Goal: Find specific page/section: Find specific page/section

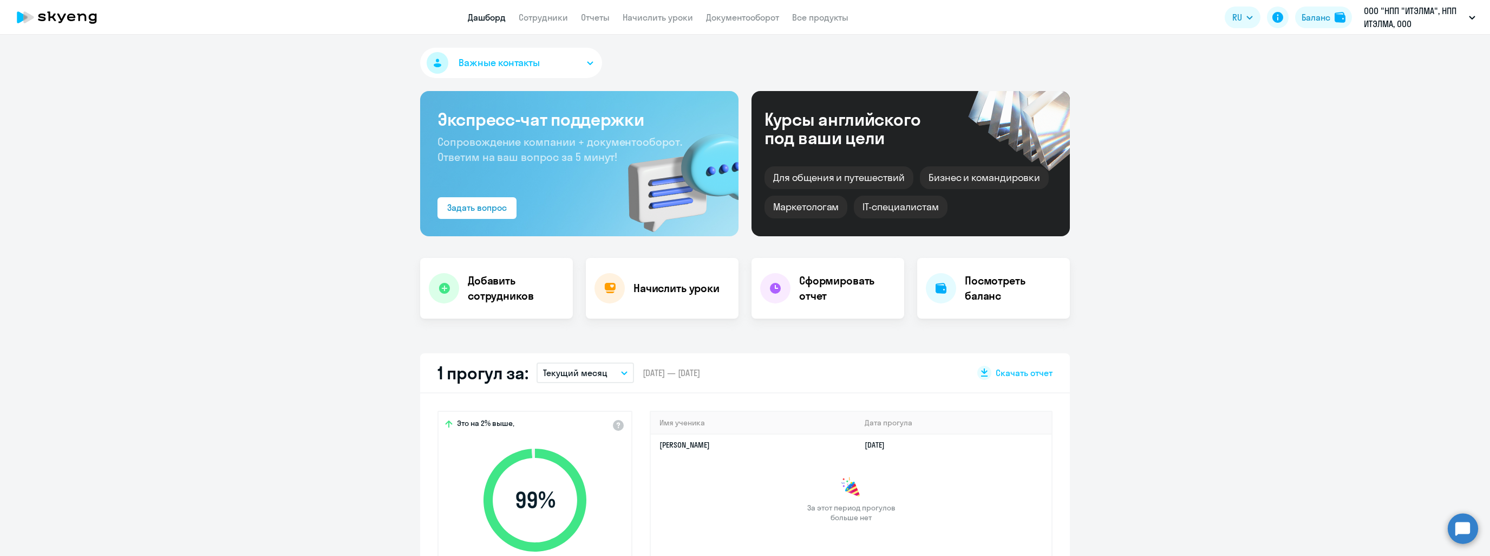
select select "30"
click at [541, 10] on app-header "Дашборд Сотрудники Отчеты Начислить уроки Документооборот Все продукты Дашборд …" at bounding box center [745, 17] width 1490 height 35
click at [546, 22] on link "Сотрудники" at bounding box center [543, 17] width 49 height 11
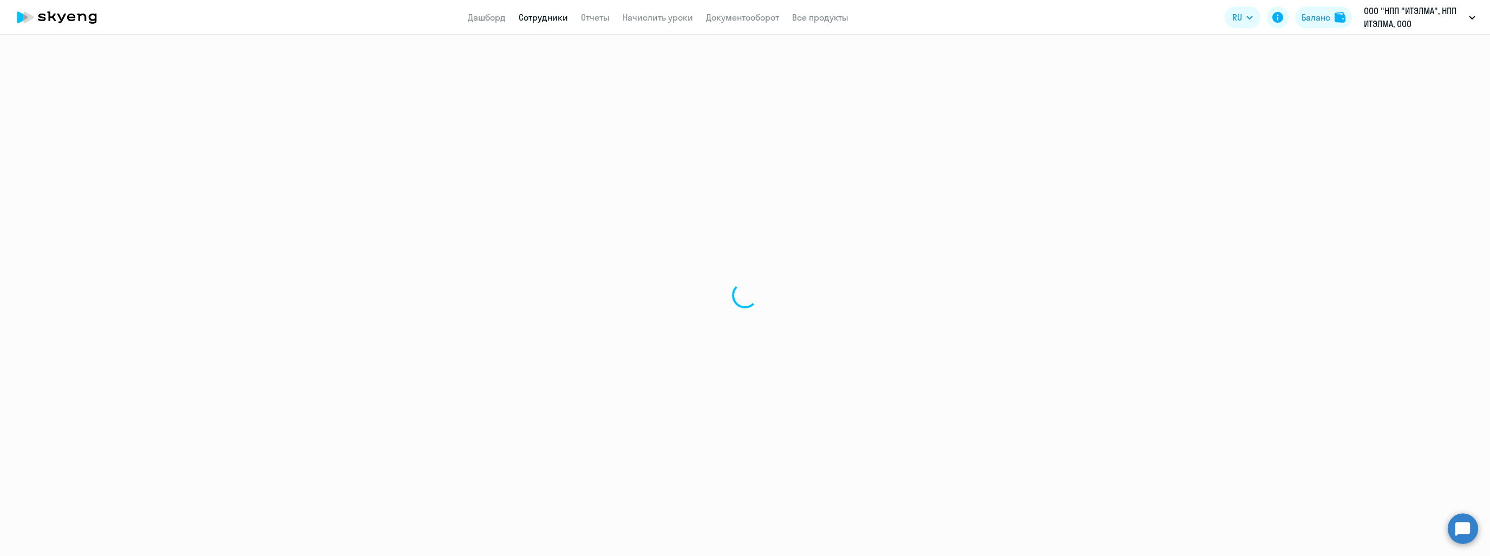
select select "30"
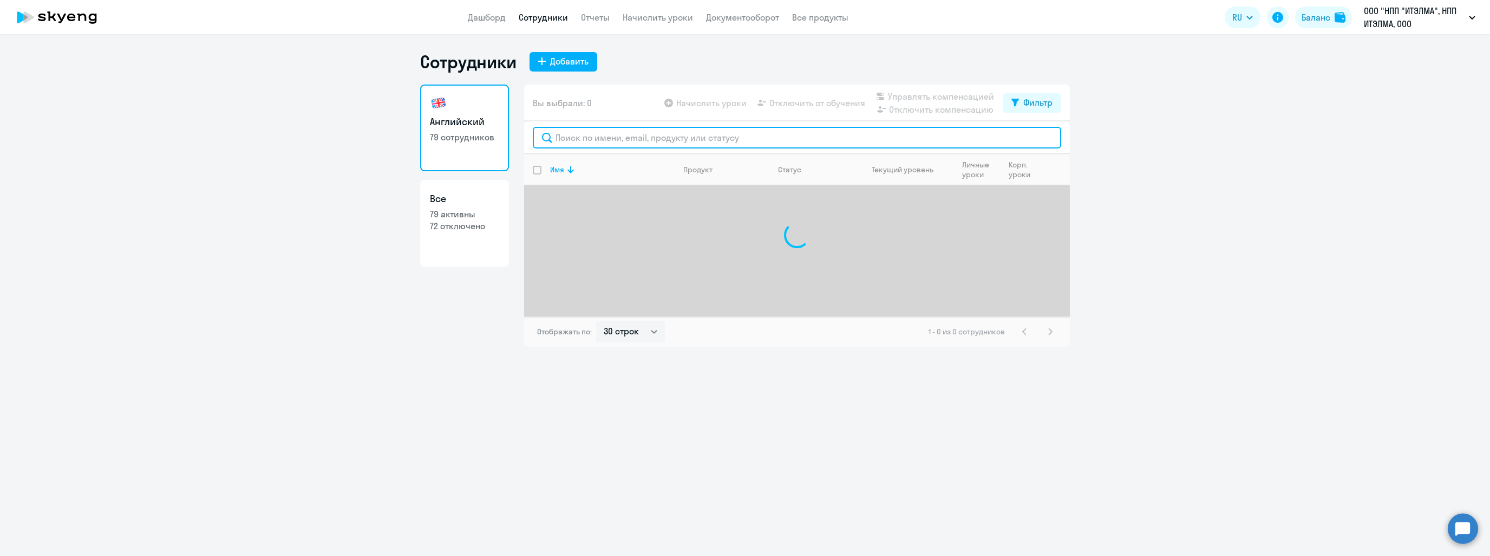
click at [611, 140] on input "text" at bounding box center [797, 138] width 528 height 22
type input "[PERSON_NAME]"
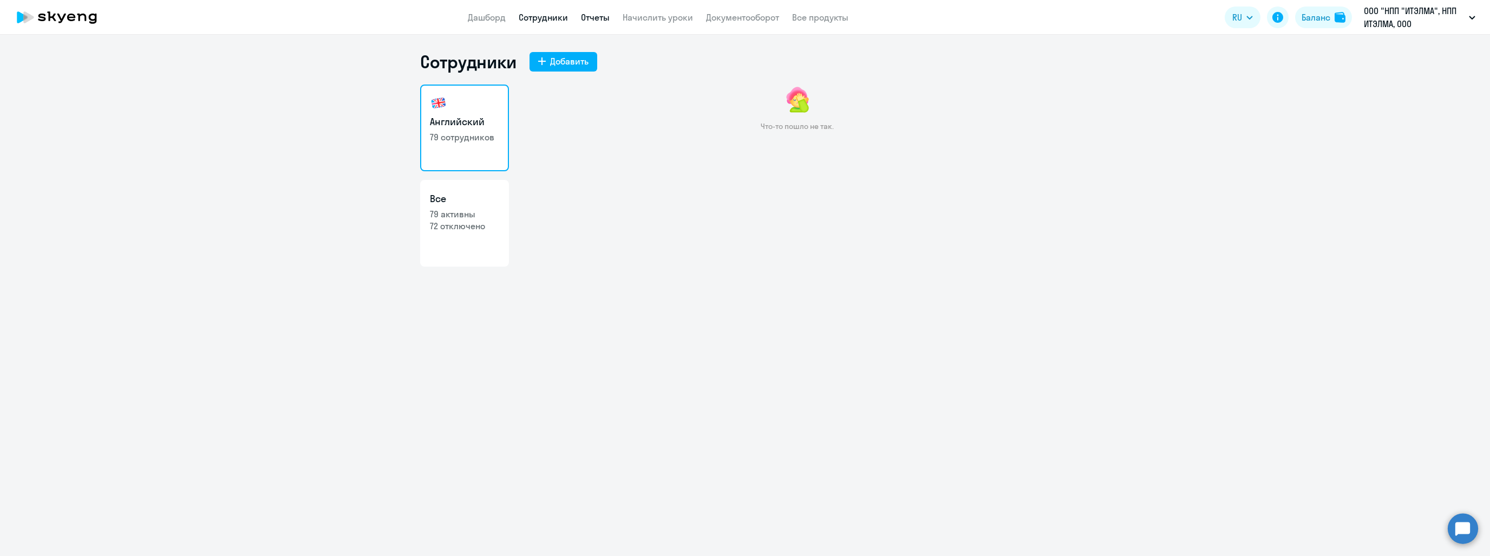
click at [585, 16] on link "Отчеты" at bounding box center [595, 17] width 29 height 11
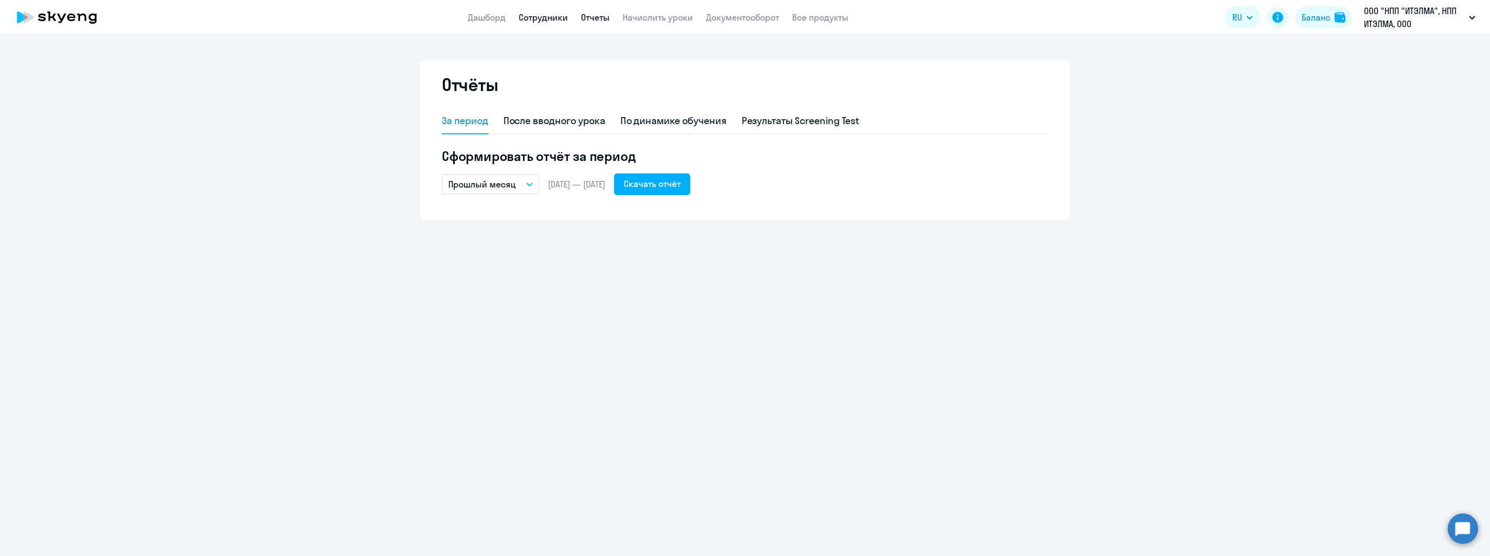
click at [548, 15] on link "Сотрудники" at bounding box center [543, 17] width 49 height 11
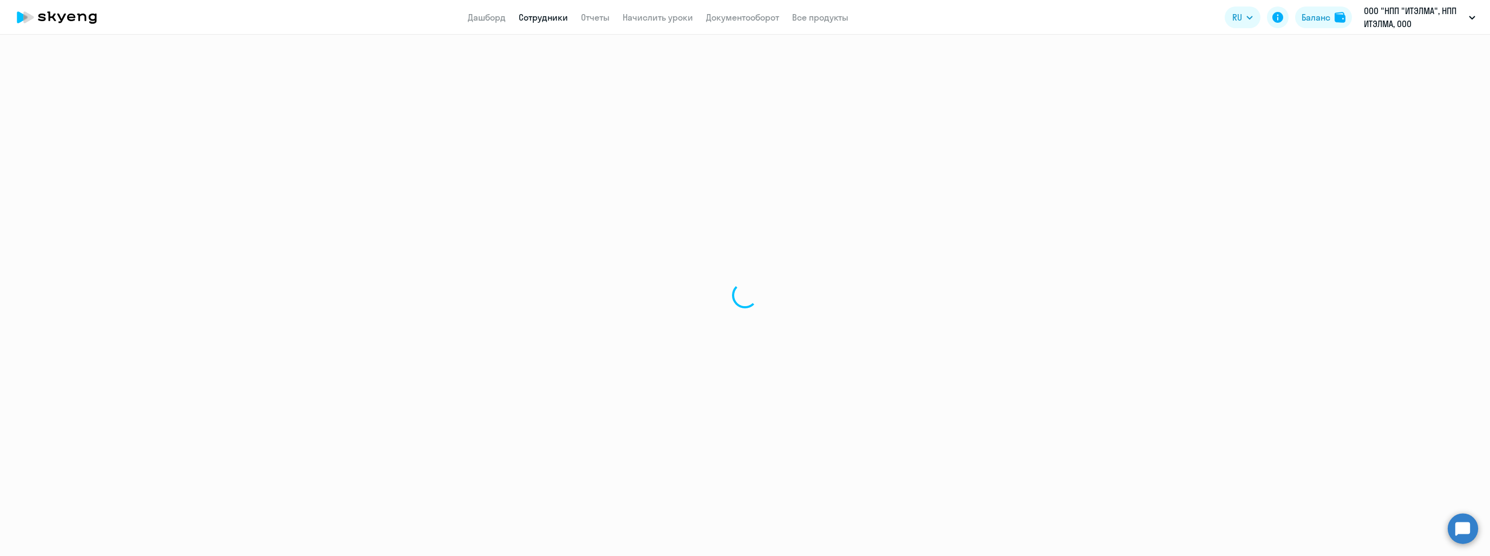
select select "30"
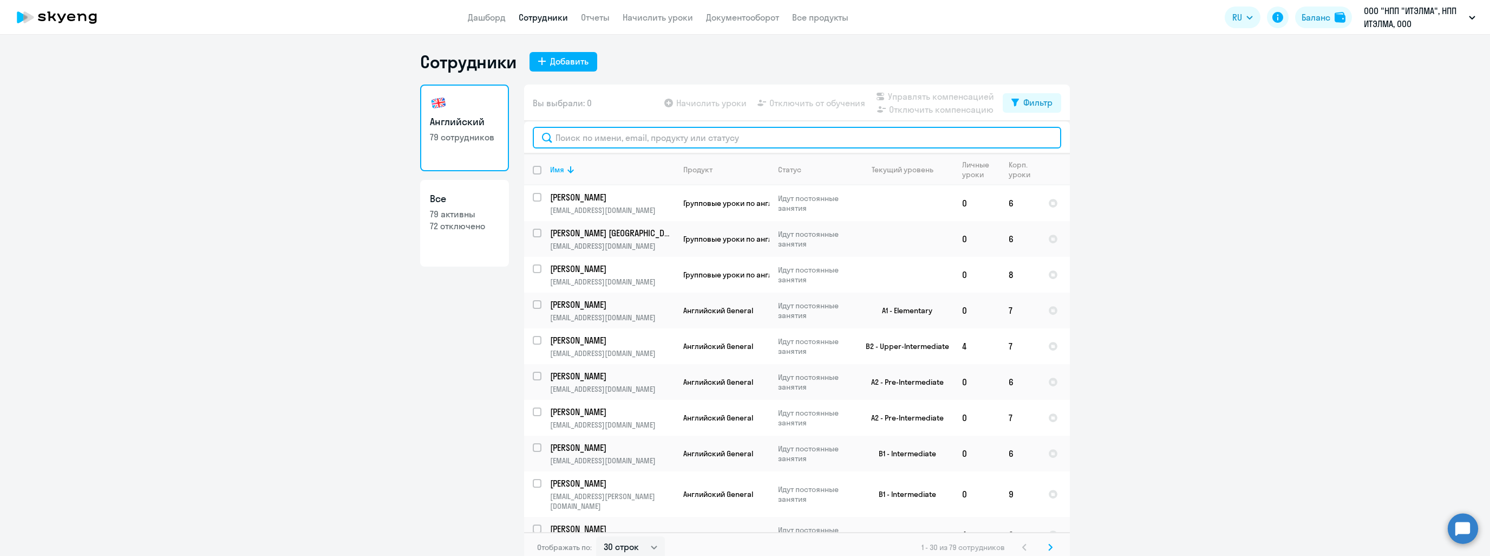
click at [643, 138] on input "text" at bounding box center [797, 138] width 528 height 22
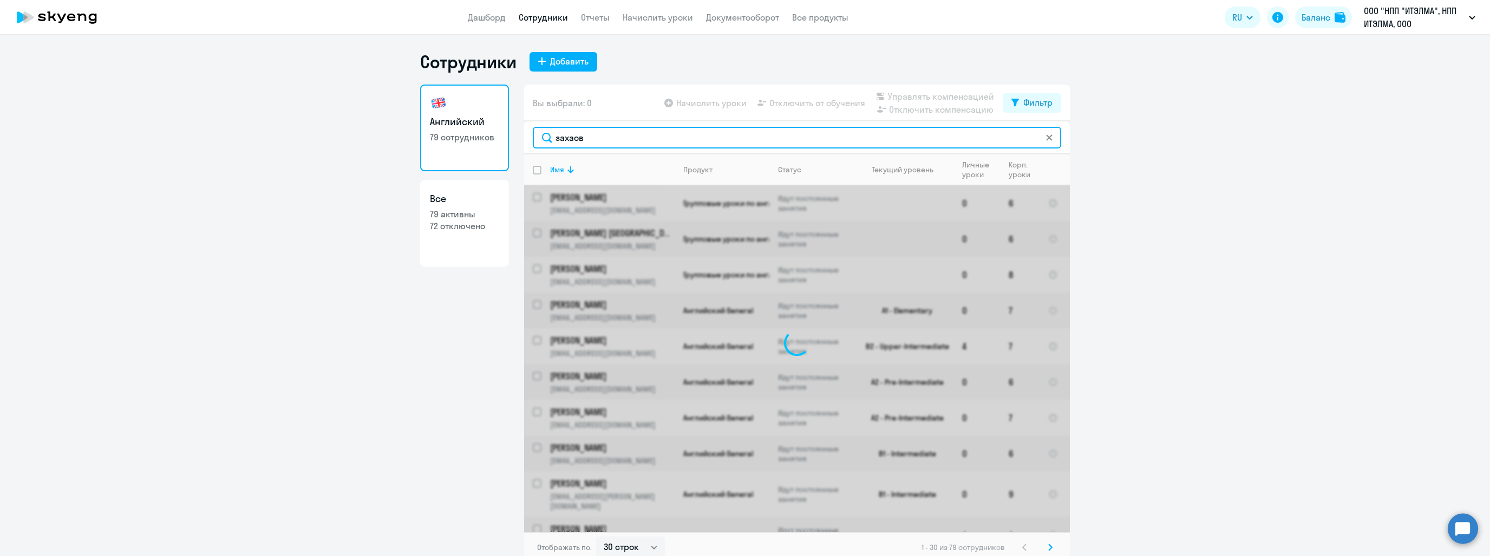
type input "захао"
